Goal: Browse casually: Explore the website without a specific task or goal

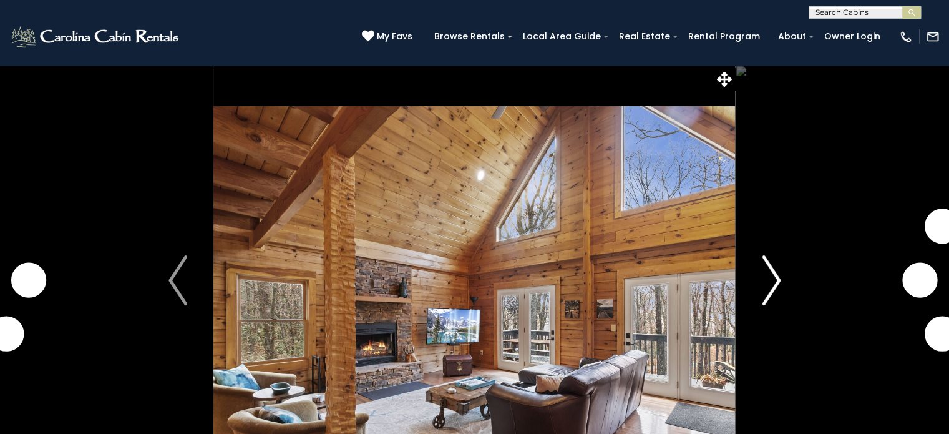
click at [775, 286] on img "Next" at bounding box center [771, 280] width 19 height 50
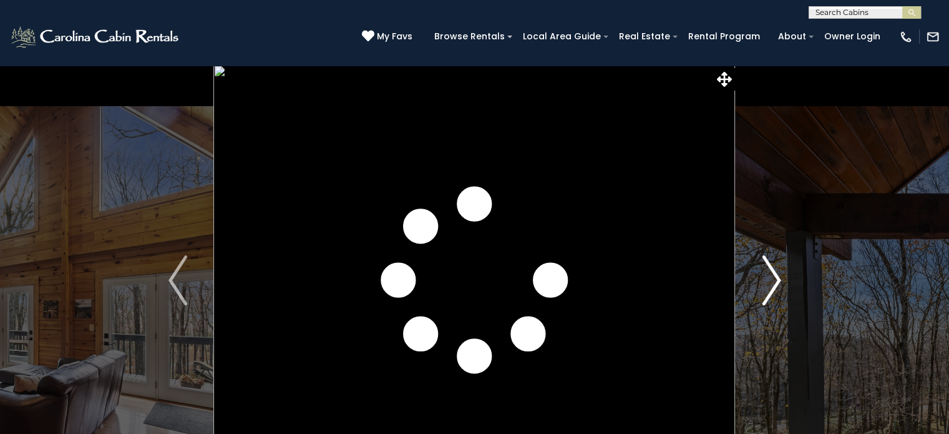
click at [775, 286] on img "Next" at bounding box center [771, 280] width 19 height 50
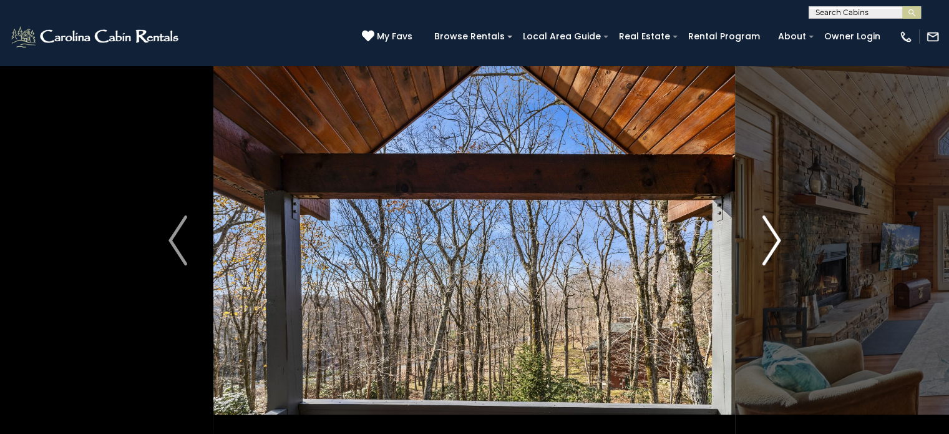
scroll to position [62, 0]
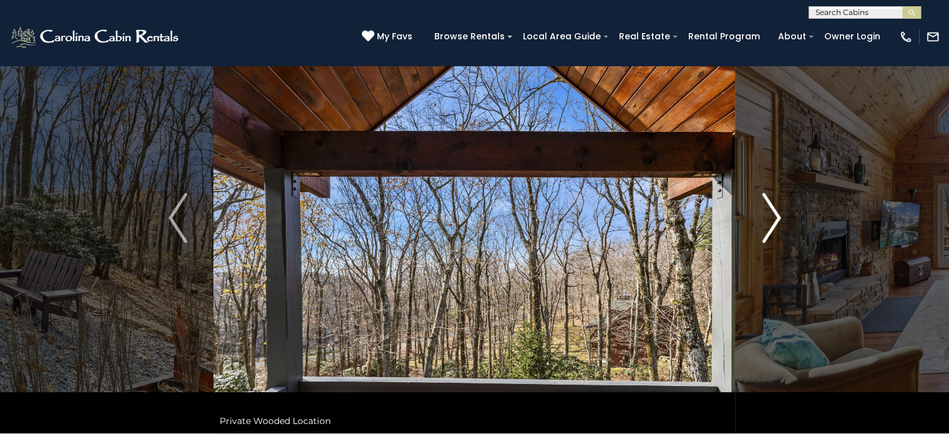
click at [773, 227] on img "Next" at bounding box center [771, 218] width 19 height 50
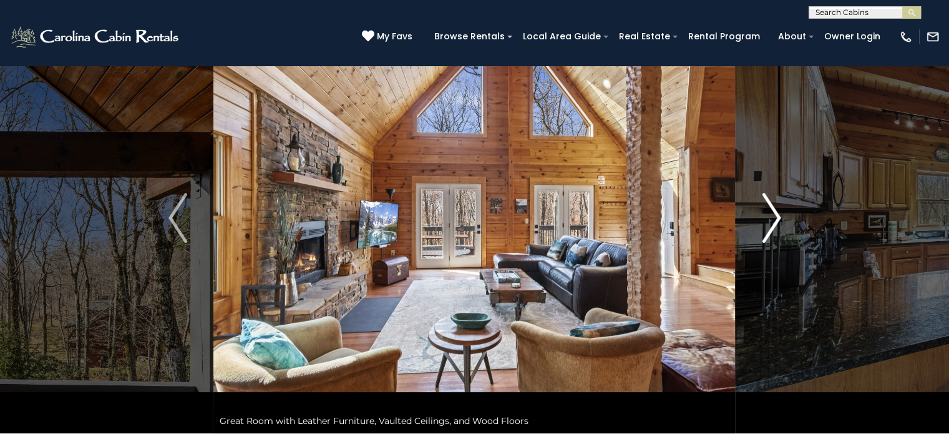
click at [776, 226] on img "Next" at bounding box center [771, 218] width 19 height 50
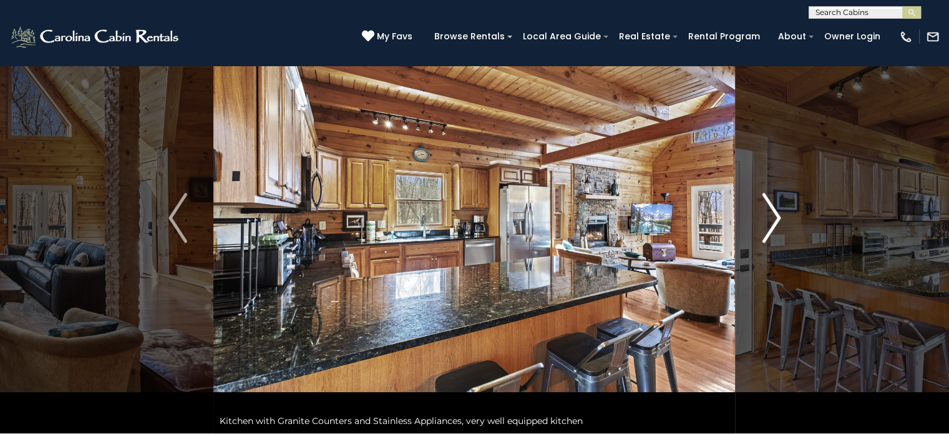
click at [776, 226] on img "Next" at bounding box center [771, 218] width 19 height 50
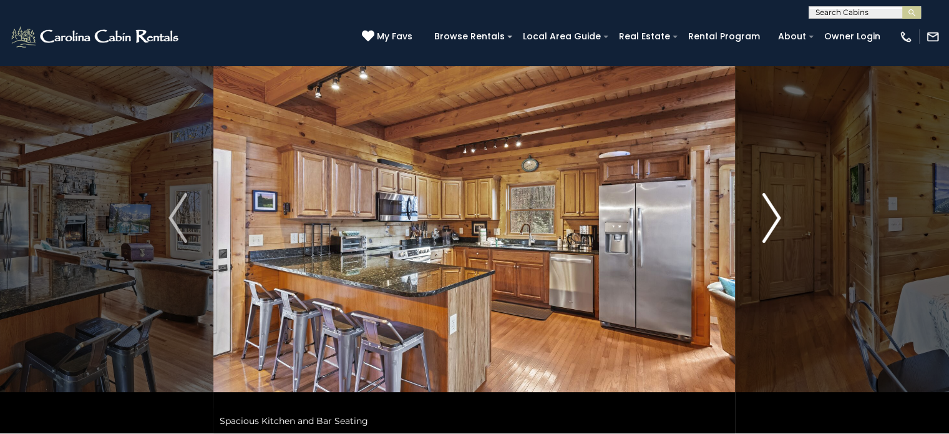
click at [776, 226] on img "Next" at bounding box center [771, 218] width 19 height 50
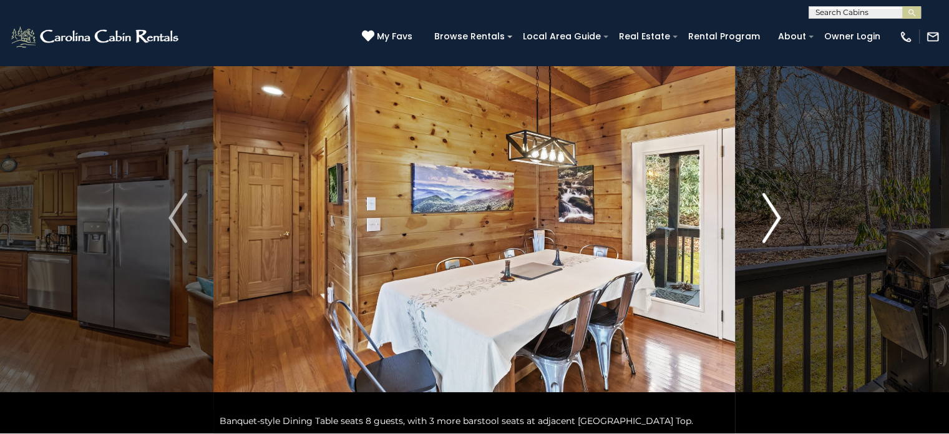
click at [776, 226] on img "Next" at bounding box center [771, 218] width 19 height 50
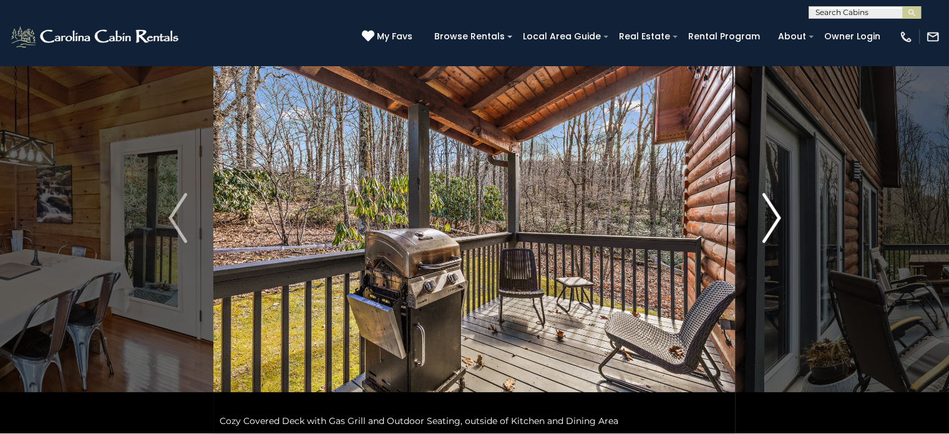
click at [776, 226] on img "Next" at bounding box center [771, 218] width 19 height 50
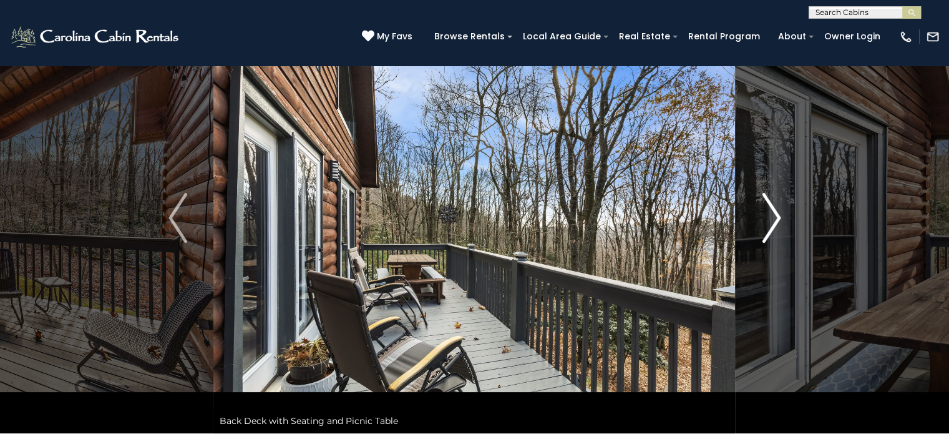
click at [776, 226] on img "Next" at bounding box center [771, 218] width 19 height 50
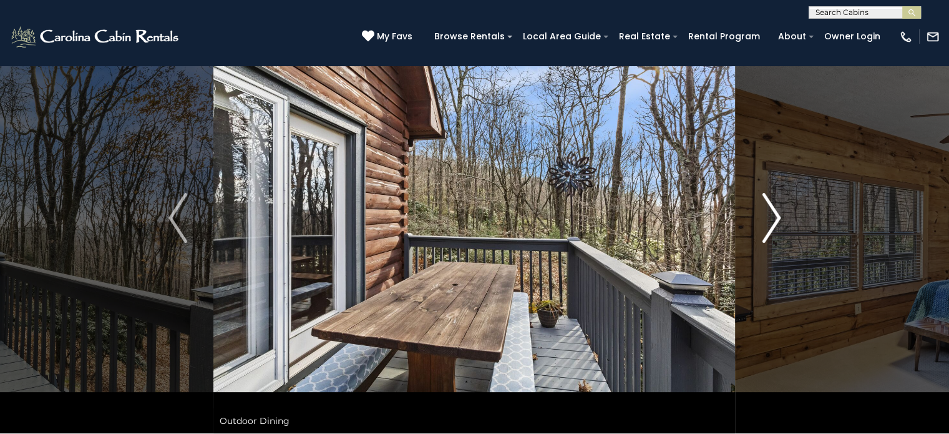
click at [776, 226] on img "Next" at bounding box center [771, 218] width 19 height 50
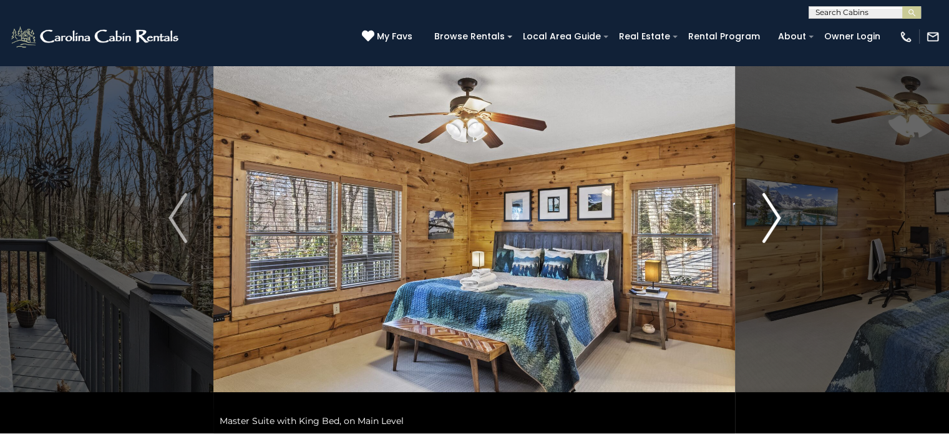
click at [776, 226] on img "Next" at bounding box center [771, 218] width 19 height 50
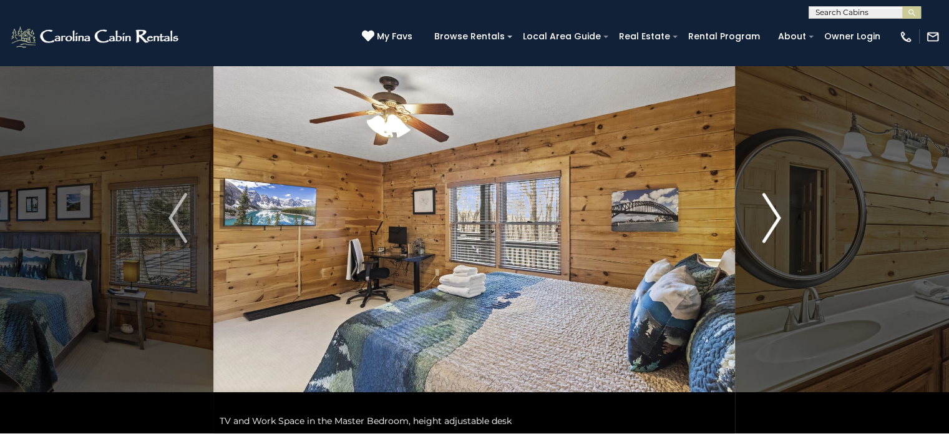
click at [776, 226] on img "Next" at bounding box center [771, 218] width 19 height 50
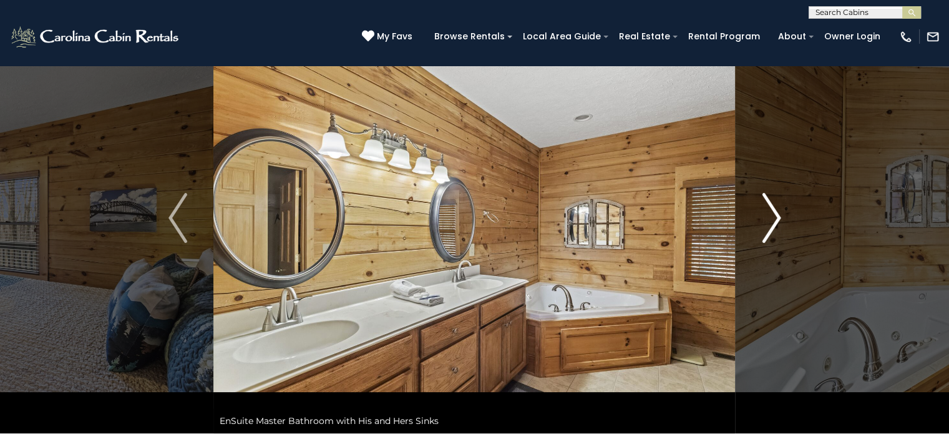
click at [776, 226] on img "Next" at bounding box center [771, 218] width 19 height 50
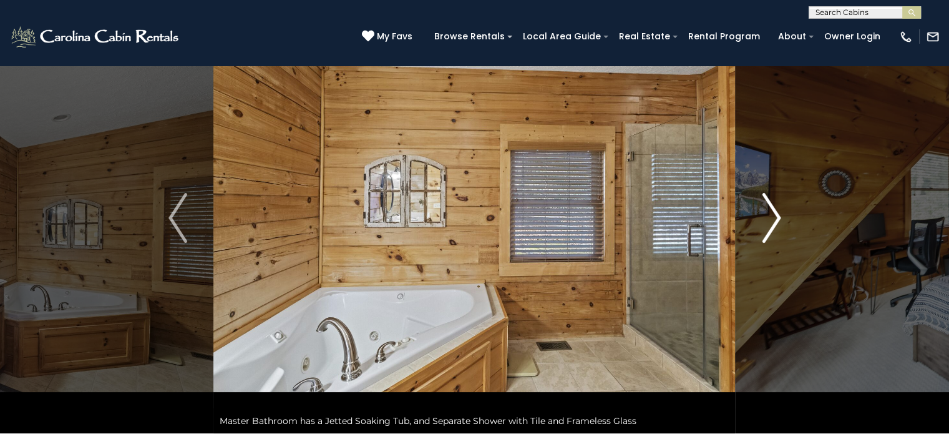
click at [776, 226] on img "Next" at bounding box center [771, 218] width 19 height 50
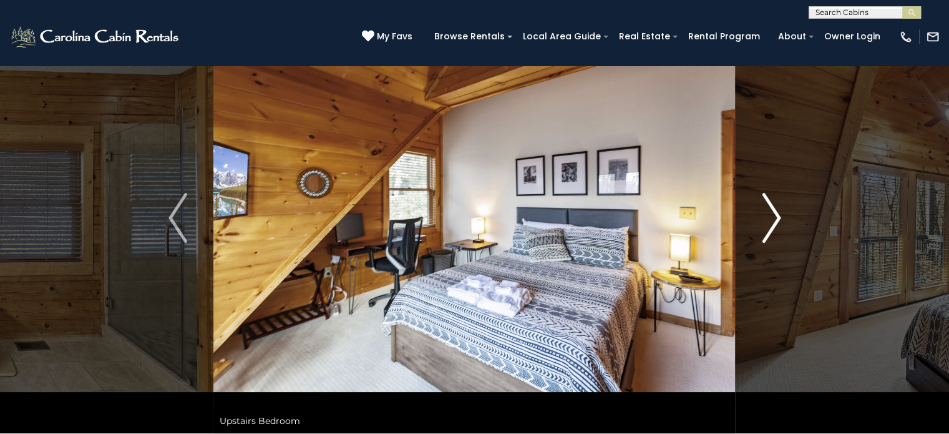
click at [776, 226] on img "Next" at bounding box center [771, 218] width 19 height 50
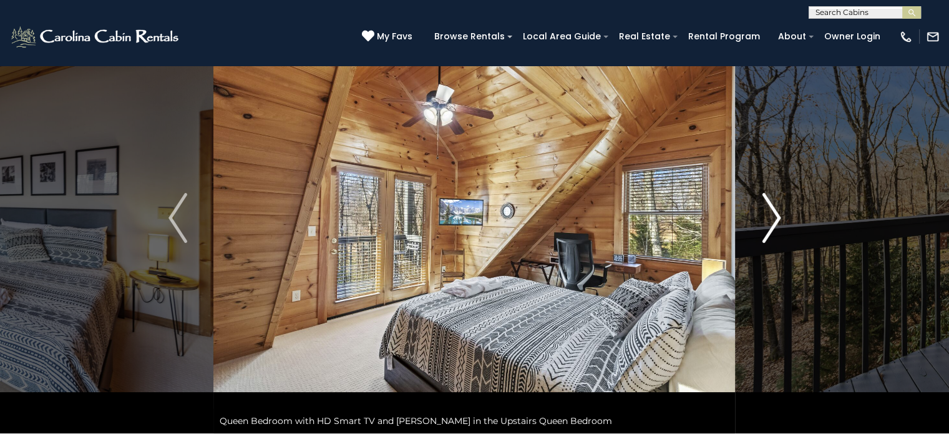
click at [776, 226] on img "Next" at bounding box center [771, 218] width 19 height 50
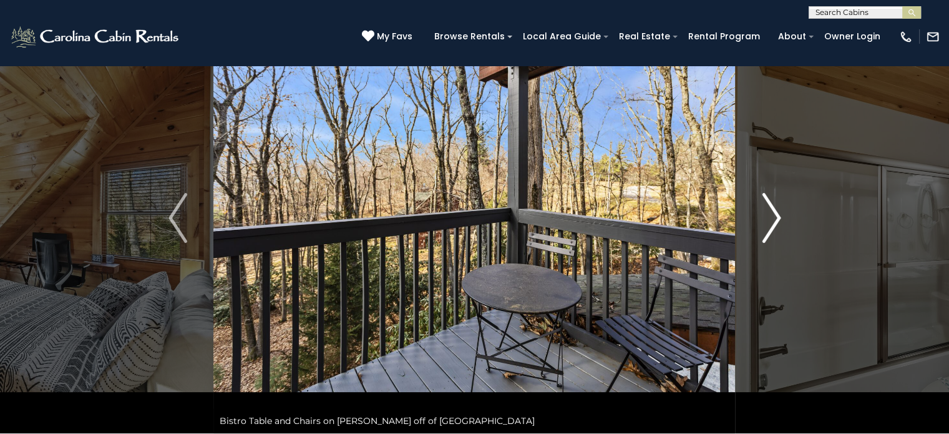
click at [776, 226] on img "Next" at bounding box center [771, 218] width 19 height 50
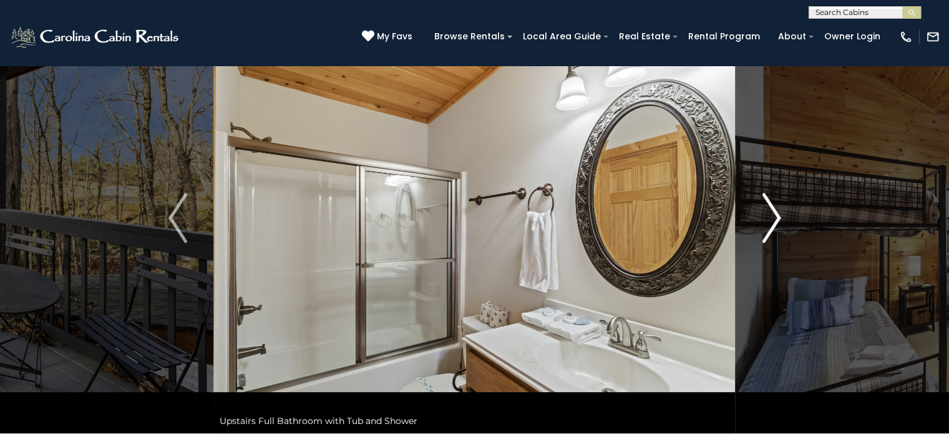
click at [776, 226] on img "Next" at bounding box center [771, 218] width 19 height 50
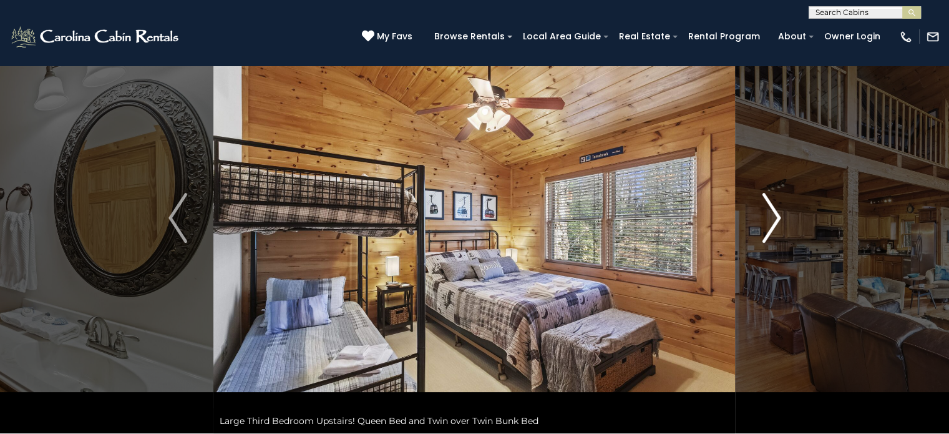
click at [776, 226] on img "Next" at bounding box center [771, 218] width 19 height 50
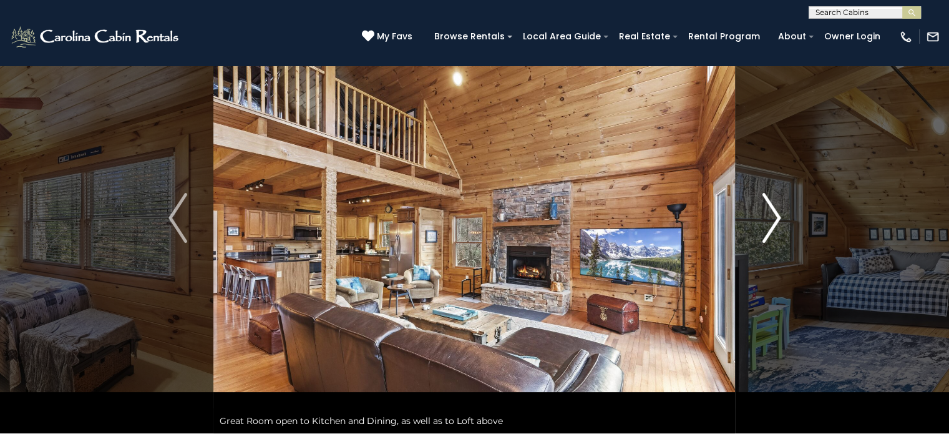
click at [776, 226] on img "Next" at bounding box center [771, 218] width 19 height 50
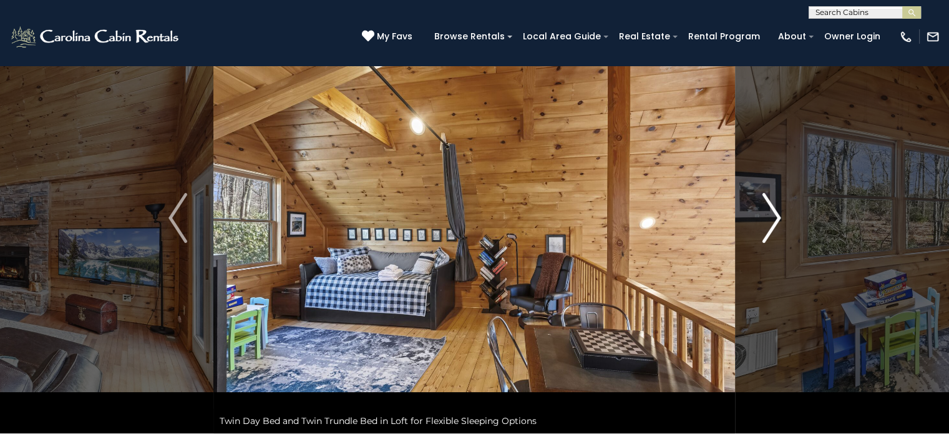
click at [776, 226] on img "Next" at bounding box center [771, 218] width 19 height 50
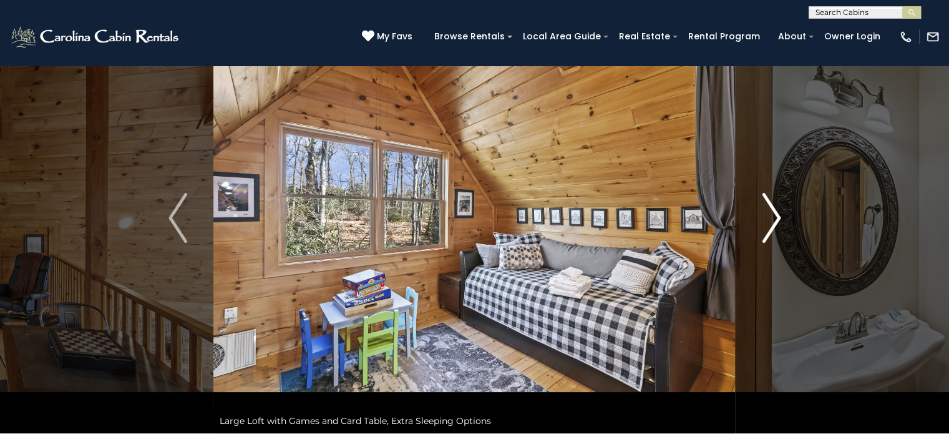
click at [776, 226] on img "Next" at bounding box center [771, 218] width 19 height 50
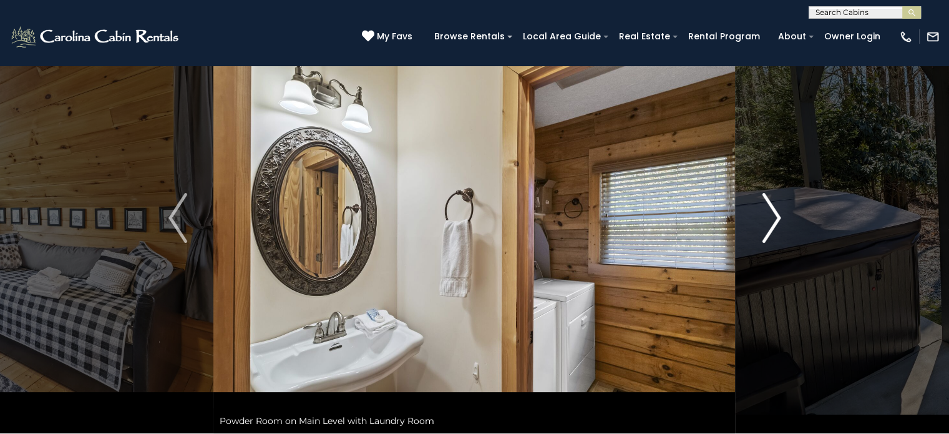
click at [776, 226] on img "Next" at bounding box center [771, 218] width 19 height 50
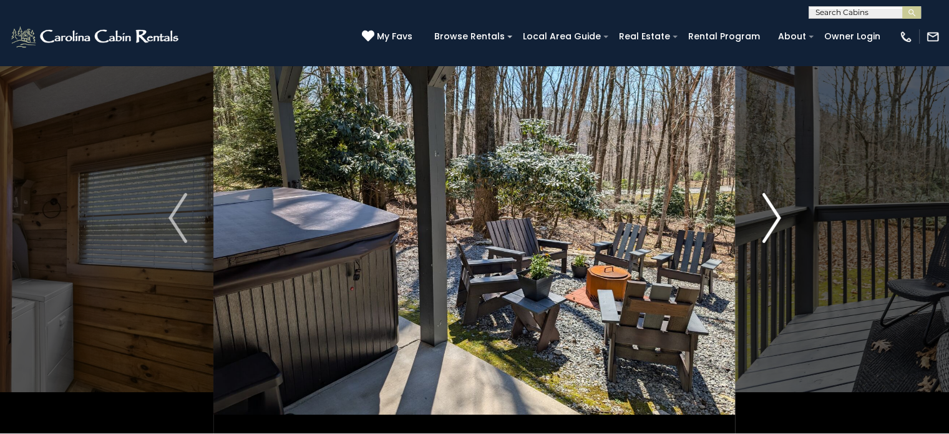
click at [776, 226] on img "Next" at bounding box center [771, 218] width 19 height 50
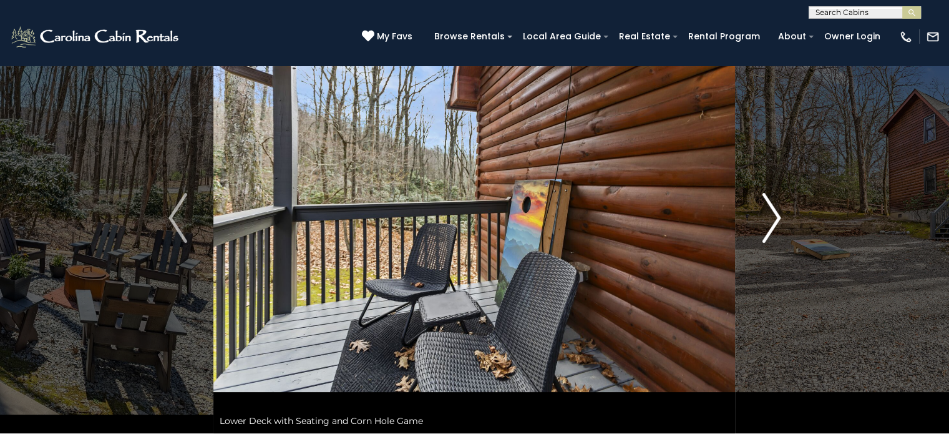
click at [776, 226] on img "Next" at bounding box center [771, 218] width 19 height 50
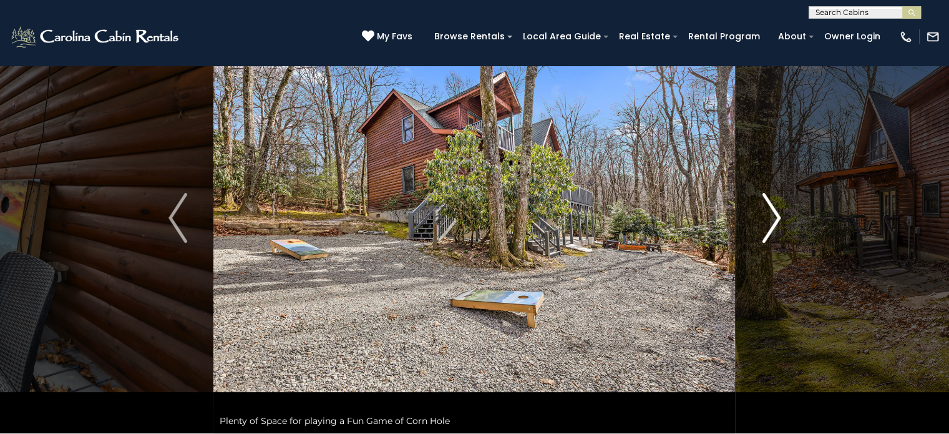
click at [776, 226] on img "Next" at bounding box center [771, 218] width 19 height 50
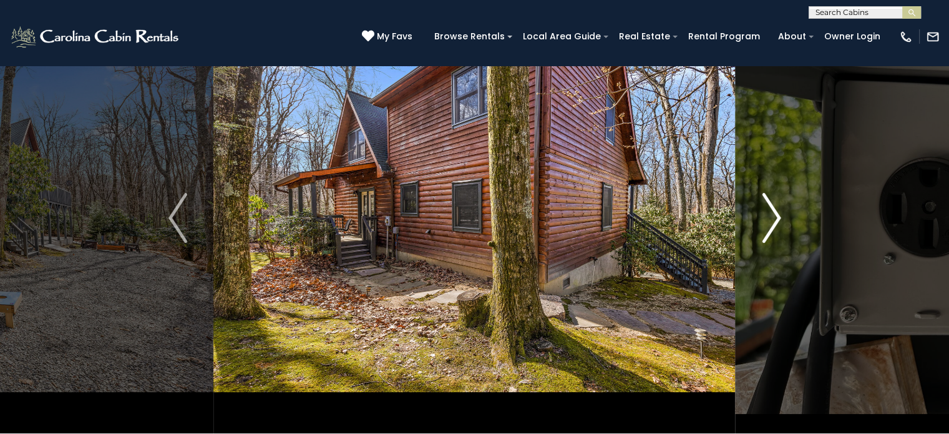
click at [776, 226] on img "Next" at bounding box center [771, 218] width 19 height 50
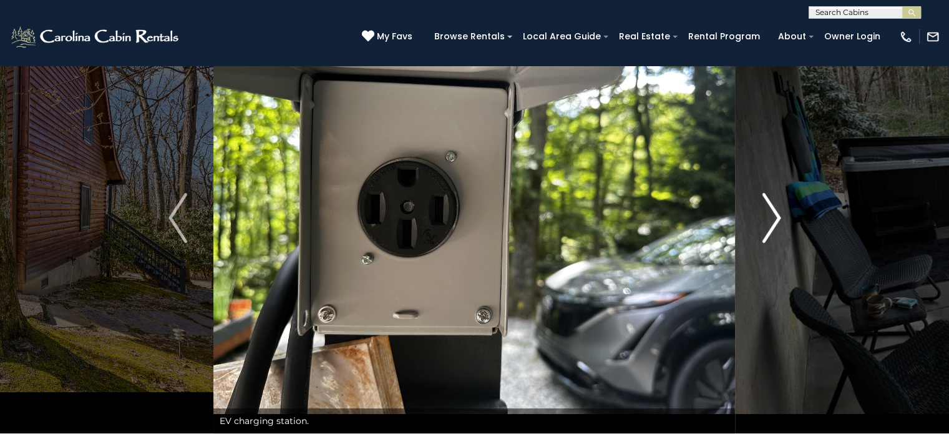
click at [776, 226] on img "Next" at bounding box center [771, 218] width 19 height 50
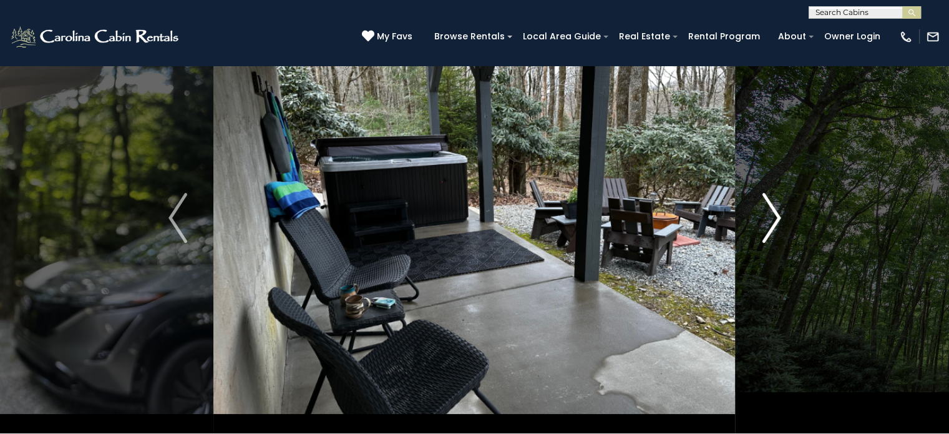
click at [776, 226] on img "Next" at bounding box center [771, 218] width 19 height 50
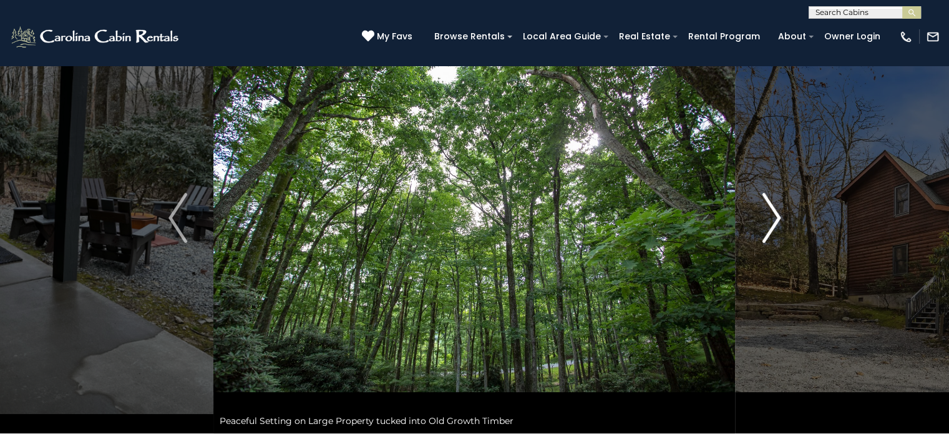
click at [776, 226] on img "Next" at bounding box center [771, 218] width 19 height 50
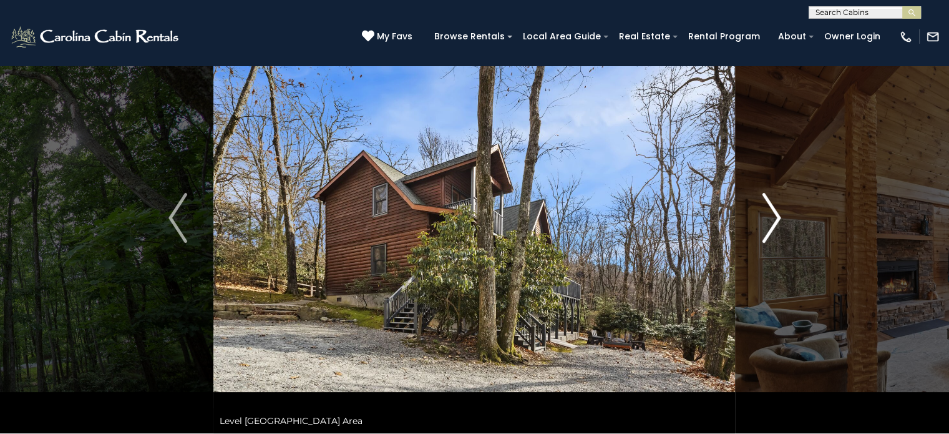
click at [776, 226] on img "Next" at bounding box center [771, 218] width 19 height 50
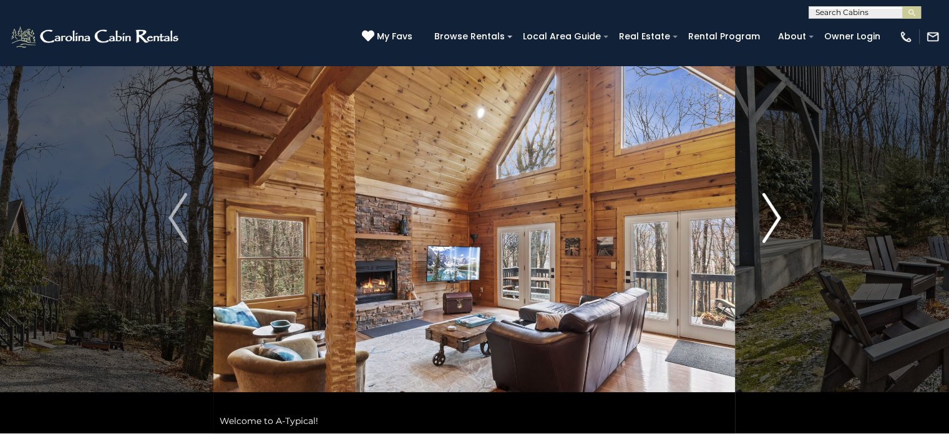
click at [776, 226] on img "Next" at bounding box center [771, 218] width 19 height 50
